Goal: Transaction & Acquisition: Purchase product/service

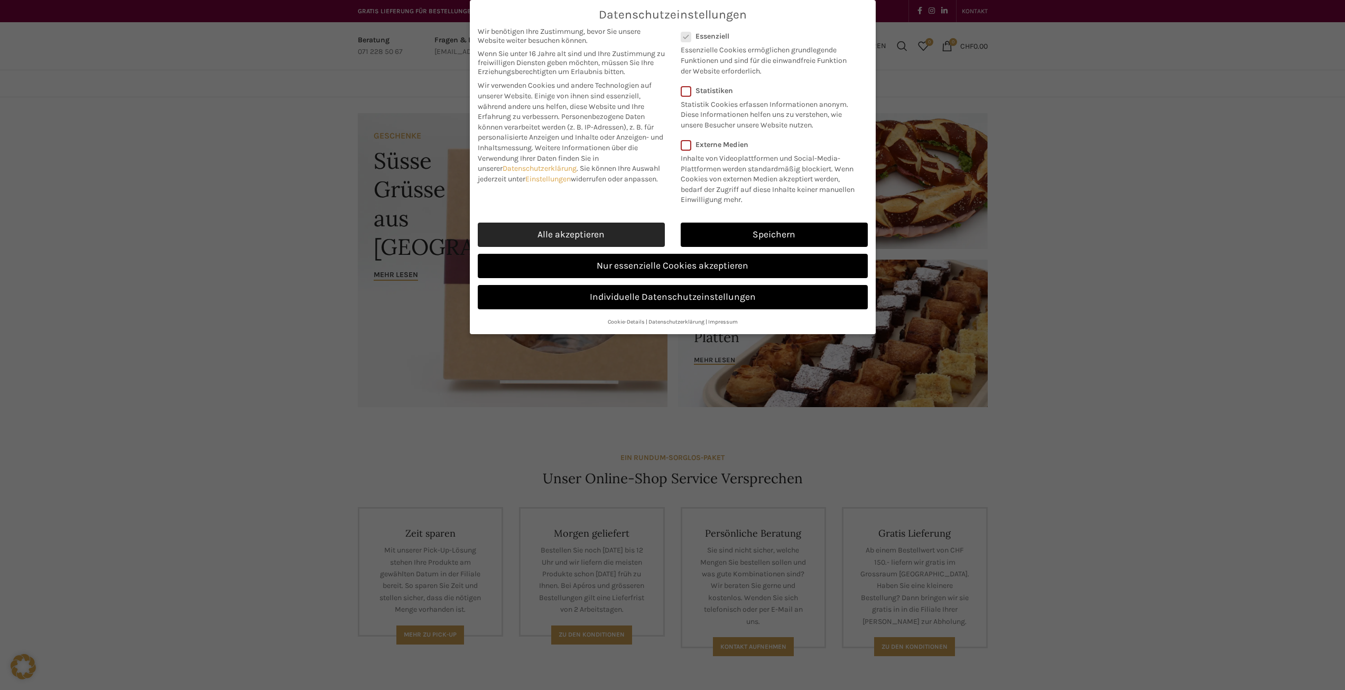
click at [557, 230] on link "Alle akzeptieren" at bounding box center [571, 235] width 187 height 24
checkbox input "true"
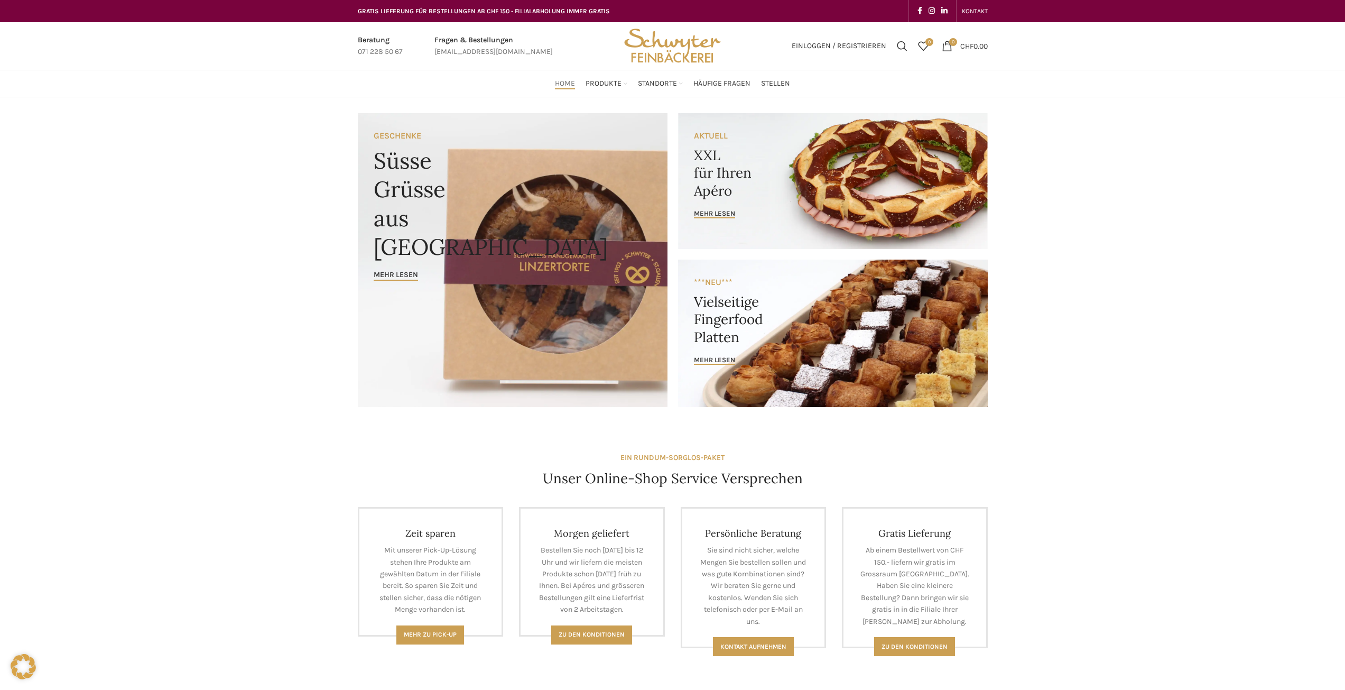
click at [491, 48] on link "Infobox link" at bounding box center [494, 46] width 118 height 24
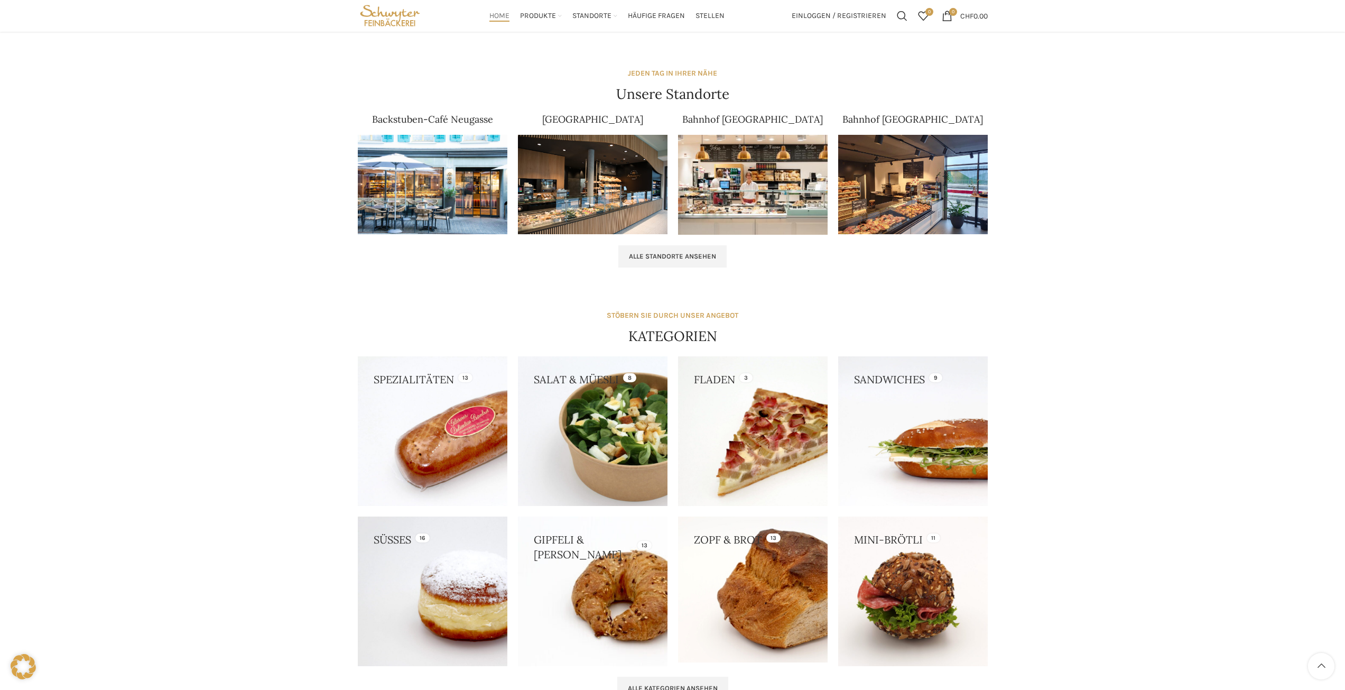
scroll to position [650, 0]
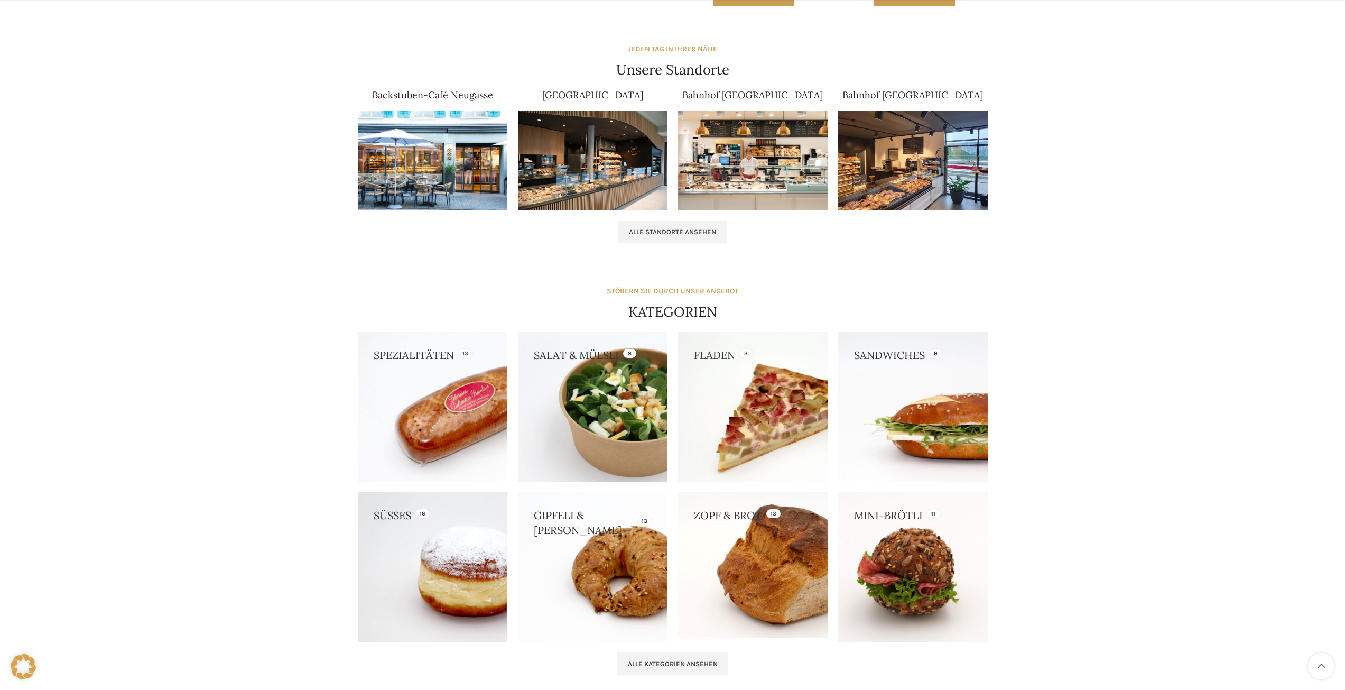
click at [920, 451] on link at bounding box center [913, 407] width 150 height 150
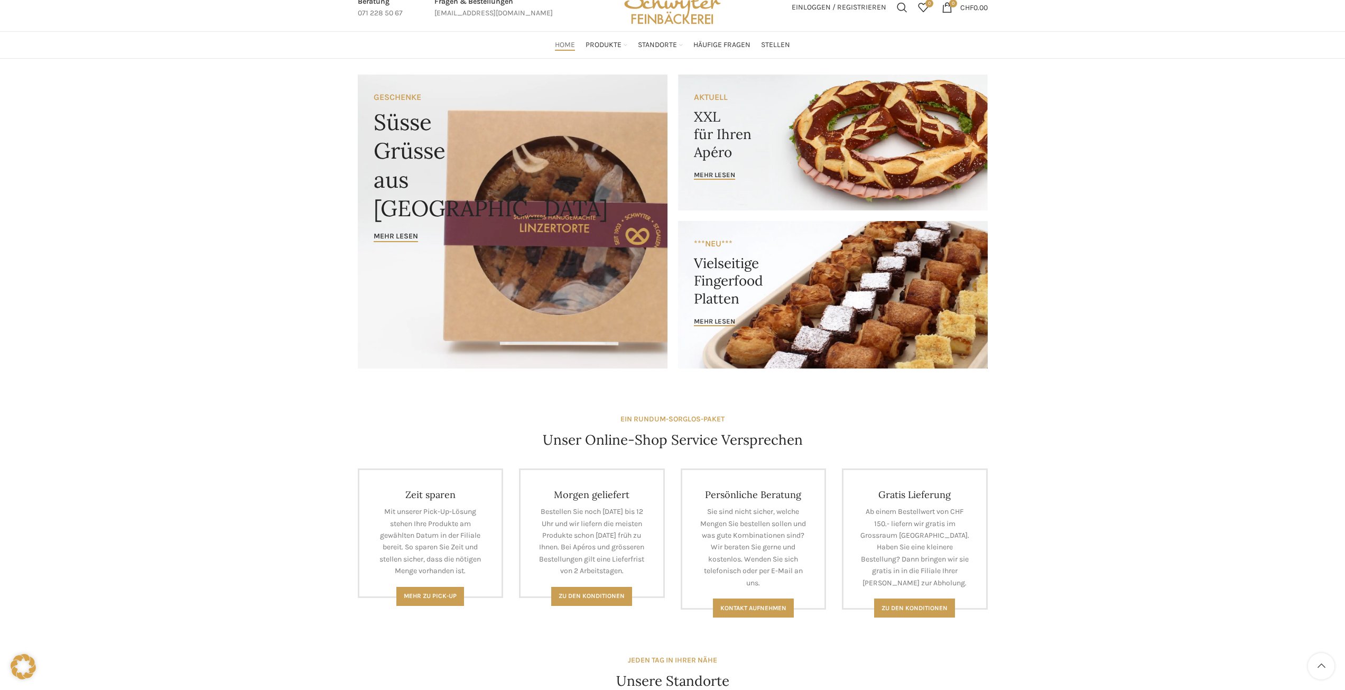
scroll to position [0, 0]
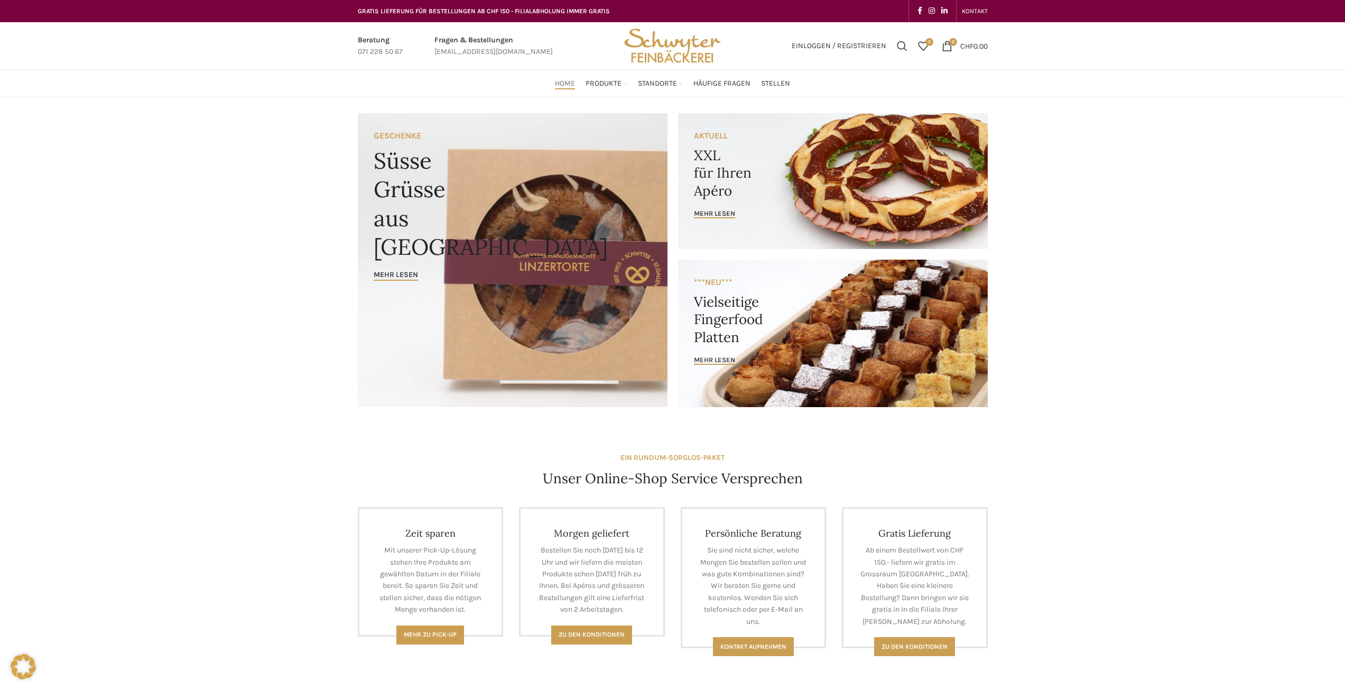
click at [783, 195] on link "Banner link" at bounding box center [833, 181] width 310 height 136
